Goal: Transaction & Acquisition: Purchase product/service

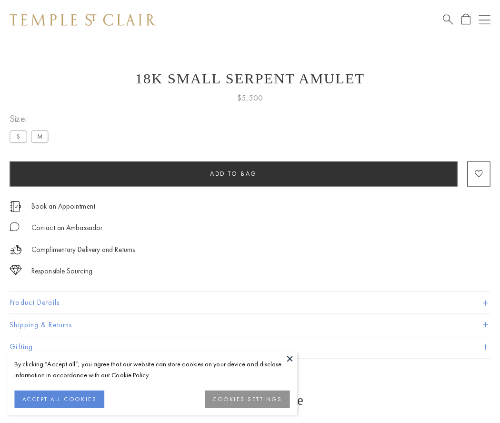
scroll to position [9, 0]
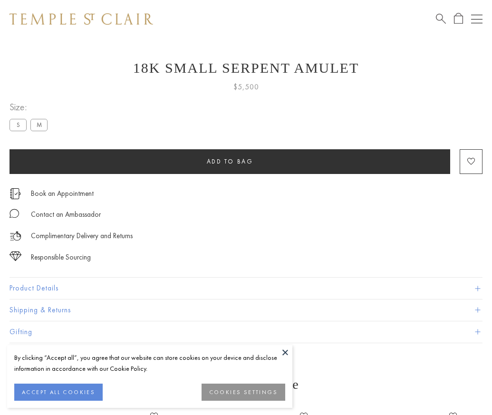
click at [230, 161] on span "Add to bag" at bounding box center [230, 161] width 47 height 8
